Goal: Information Seeking & Learning: Learn about a topic

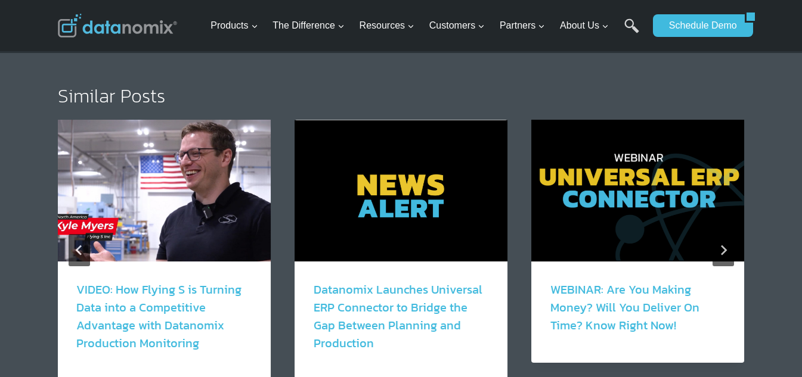
scroll to position [2107, 0]
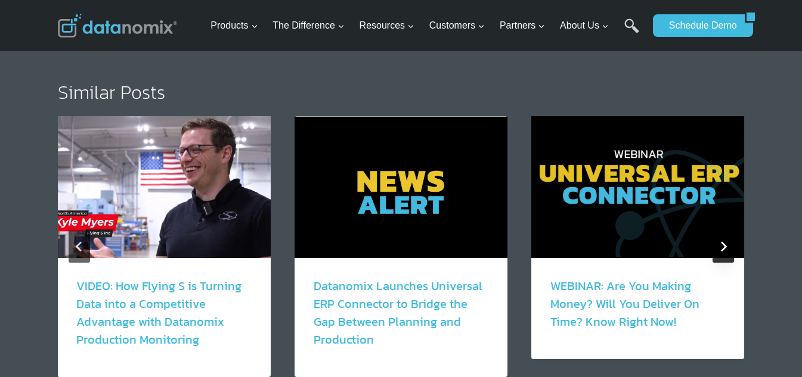
click at [723, 241] on icon "Next" at bounding box center [723, 246] width 11 height 11
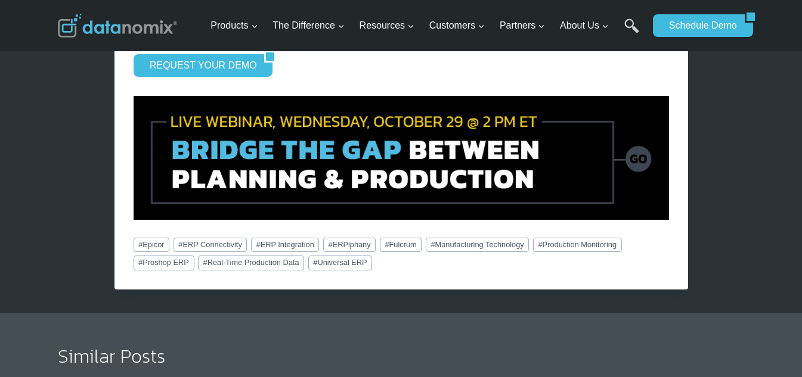
scroll to position [1868, 0]
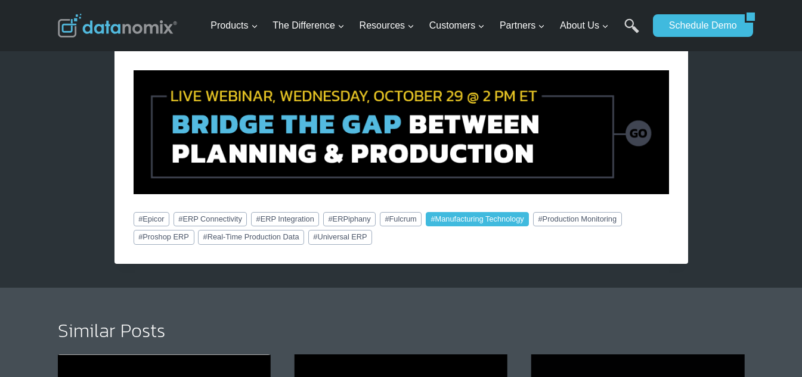
click at [444, 212] on link "# Manufacturing Technology" at bounding box center [478, 219] width 104 height 14
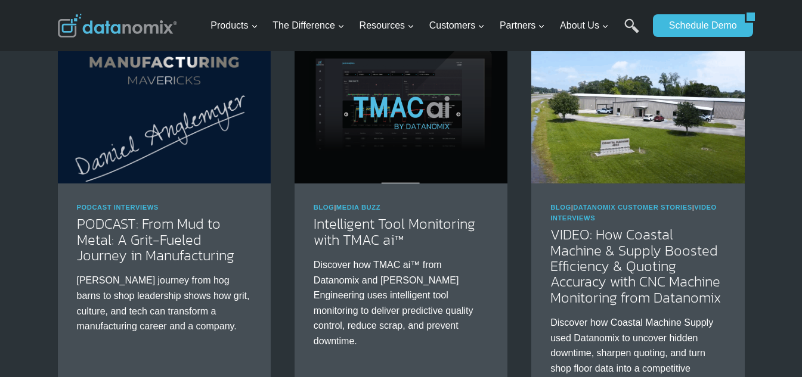
scroll to position [1232, 0]
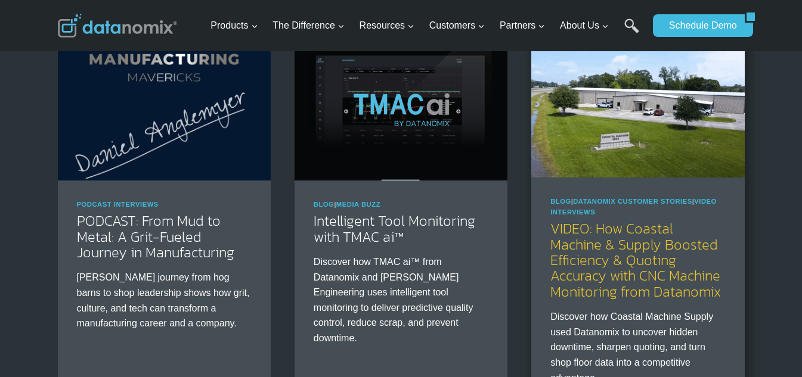
click at [609, 257] on link "VIDEO: How Coastal Machine & Supply Boosted Efficiency & Quoting Accuracy with …" at bounding box center [635, 260] width 171 height 84
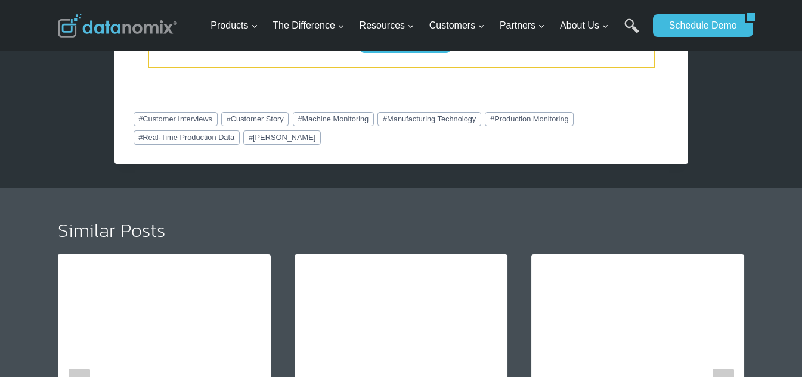
scroll to position [2783, 0]
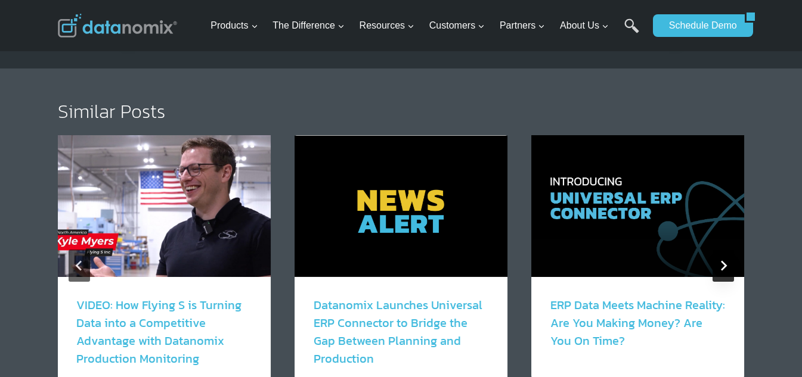
click at [726, 261] on icon "Next" at bounding box center [723, 266] width 11 height 11
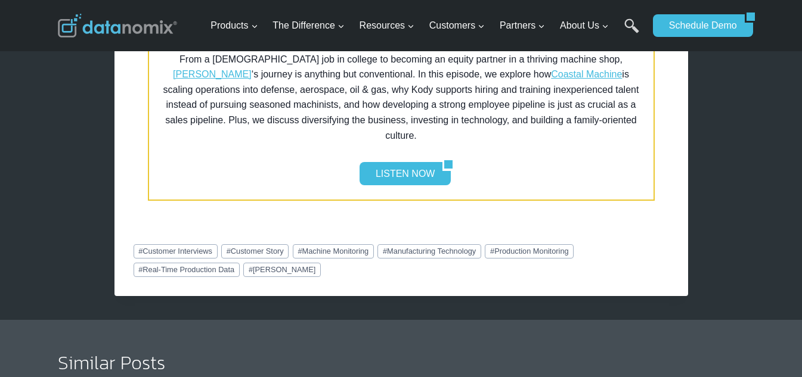
scroll to position [2584, 0]
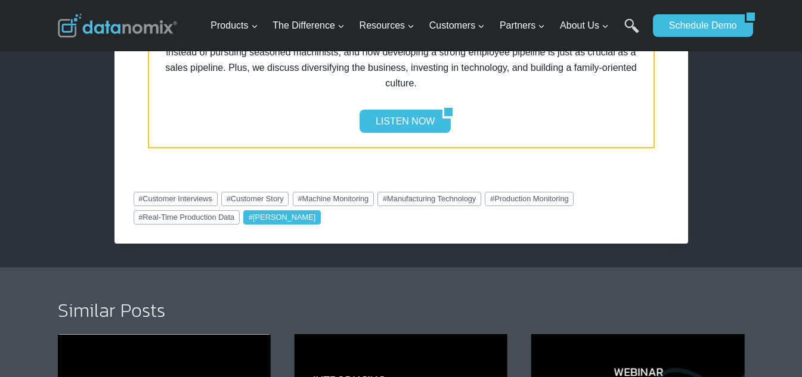
click at [278, 210] on link "# Tony Gunn" at bounding box center [282, 217] width 78 height 14
